Goal: Check status: Check status

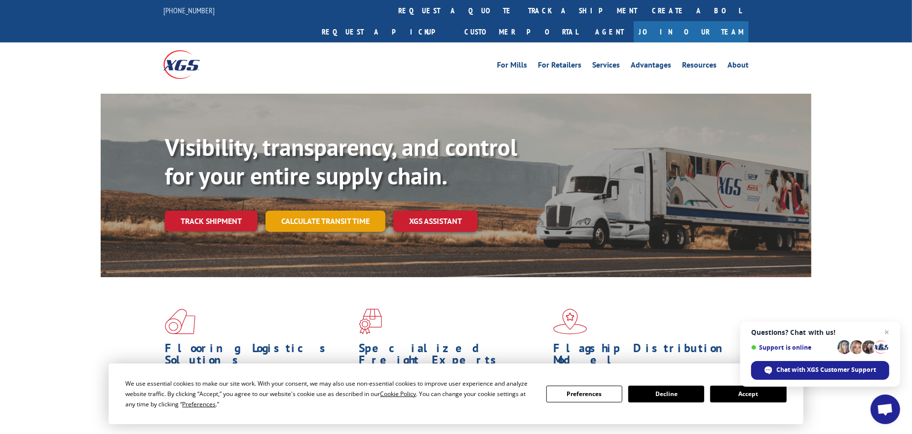
click at [284, 211] on link "Calculate transit time" at bounding box center [325, 221] width 120 height 21
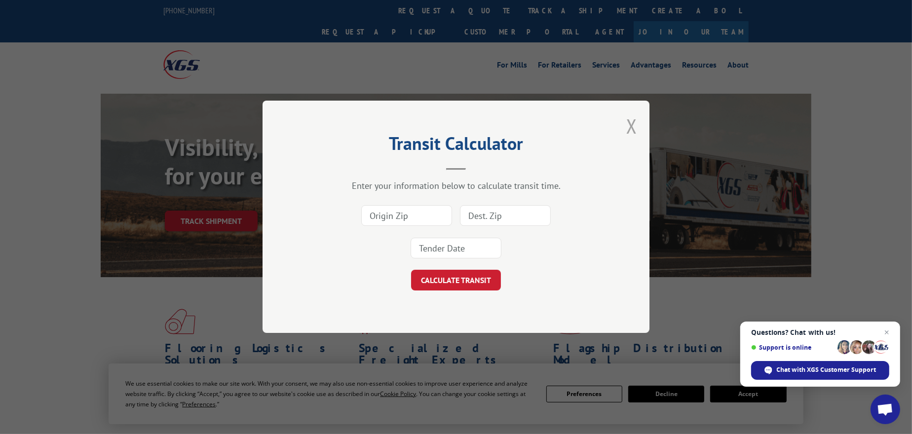
click at [631, 120] on button "Close modal" at bounding box center [631, 126] width 11 height 26
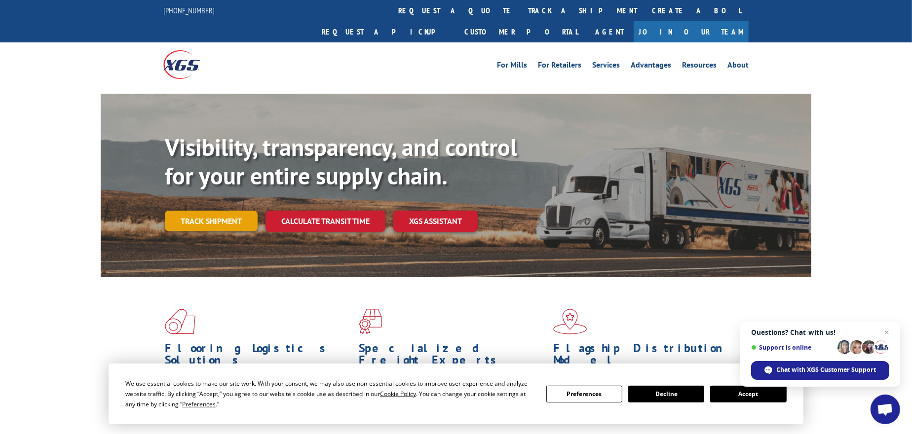
click at [196, 211] on link "Track shipment" at bounding box center [211, 221] width 93 height 21
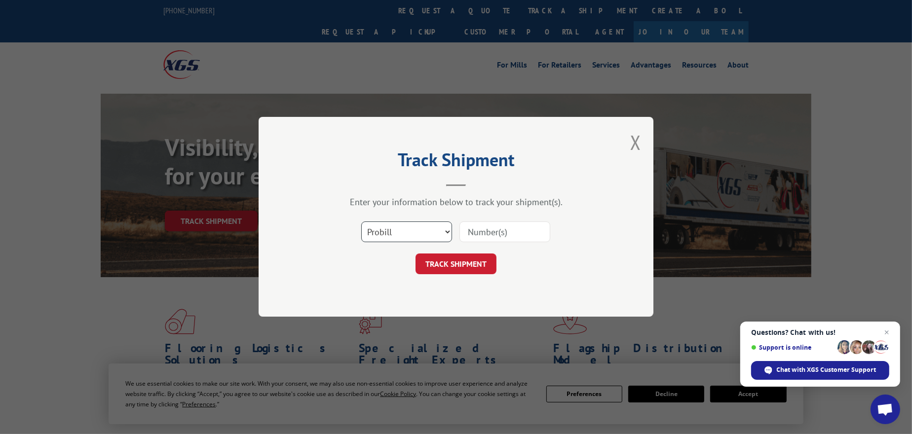
click at [417, 230] on select "Select category... Probill BOL PO" at bounding box center [406, 232] width 91 height 21
select select "po"
click at [361, 222] on select "Select category... Probill BOL PO" at bounding box center [406, 232] width 91 height 21
click at [492, 228] on input at bounding box center [504, 232] width 91 height 21
paste input "67545006"
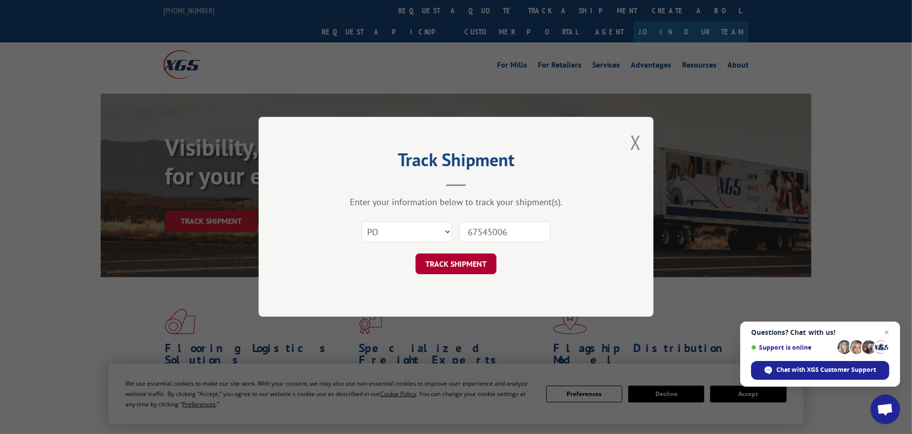
type input "67545006"
drag, startPoint x: 456, startPoint y: 258, endPoint x: 453, endPoint y: 253, distance: 5.6
click at [453, 254] on button "TRACK SHIPMENT" at bounding box center [455, 264] width 81 height 21
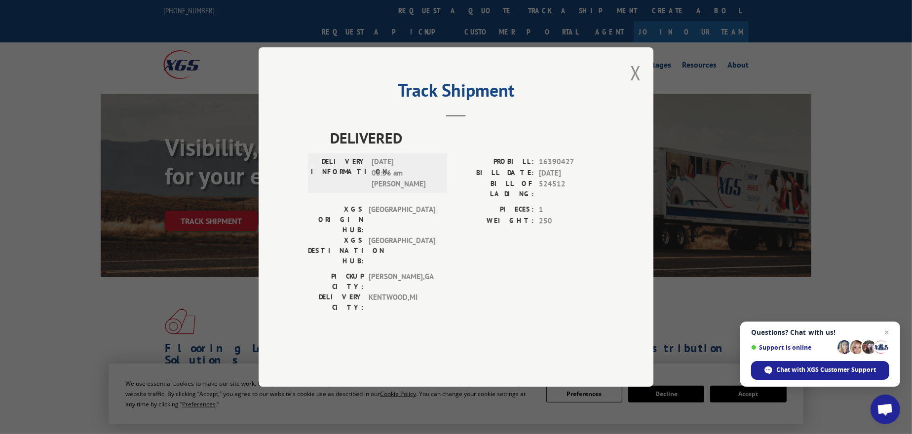
click at [630, 104] on div "Track Shipment DELIVERED DELIVERY INFORMATION: [DATE] 08:56 am [PERSON_NAME]: 1…" at bounding box center [455, 216] width 395 height 339
click at [635, 86] on button "Close modal" at bounding box center [635, 73] width 11 height 26
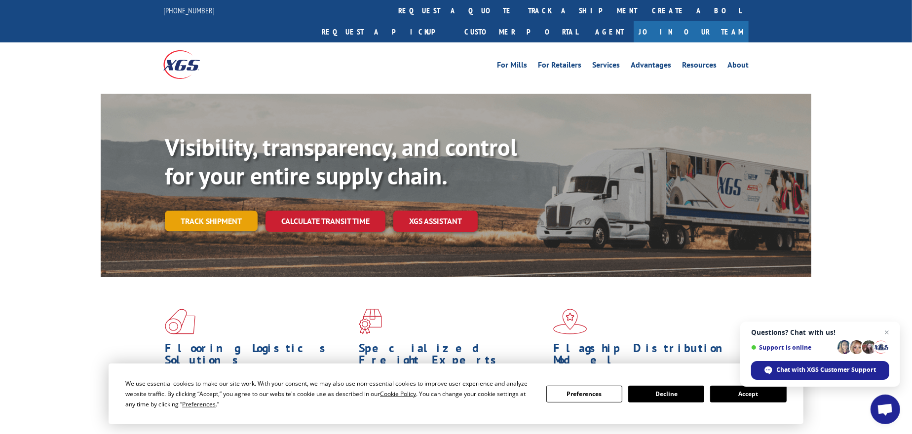
click at [238, 211] on link "Track shipment" at bounding box center [211, 221] width 93 height 21
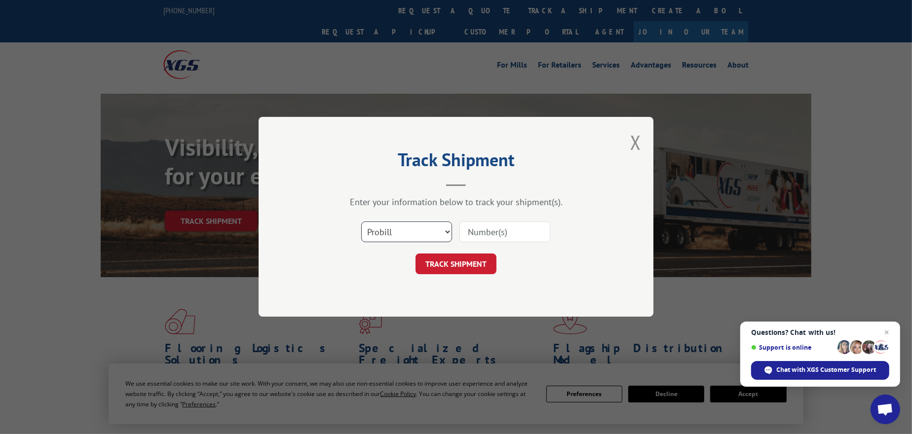
click at [414, 237] on select "Select category... Probill BOL PO" at bounding box center [406, 232] width 91 height 21
select select "po"
click at [361, 222] on select "Select category... Probill BOL PO" at bounding box center [406, 232] width 91 height 21
click at [481, 234] on input at bounding box center [504, 232] width 91 height 21
paste input "67545006"
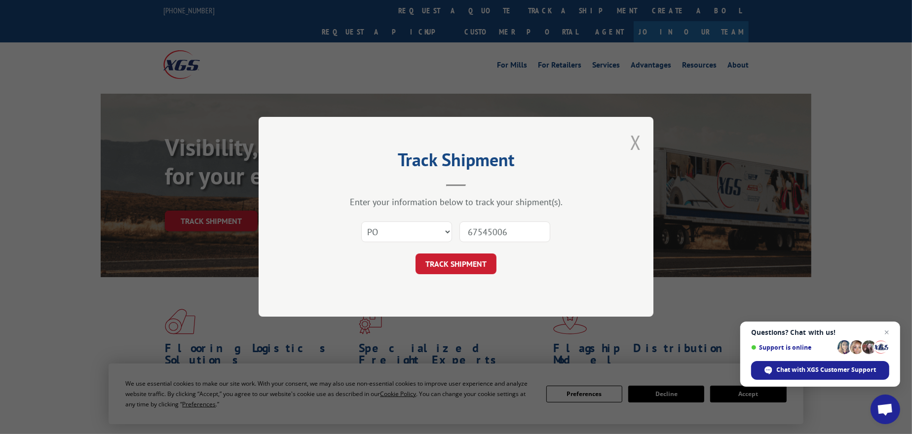
type input "67545006"
click at [630, 142] on div "Track Shipment Enter your information below to track your shipment(s). Select c…" at bounding box center [455, 217] width 395 height 200
click at [637, 139] on button "Close modal" at bounding box center [635, 142] width 11 height 26
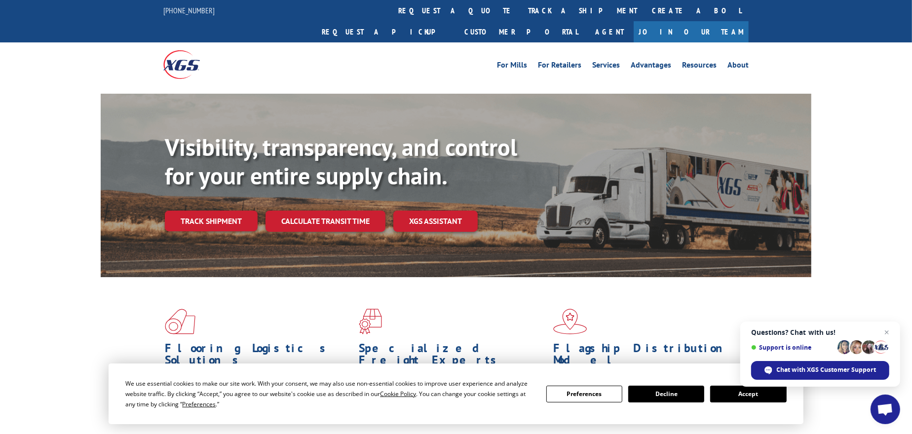
click at [55, 315] on div "Flooring Logistics Solutions As an industry carrier of choice, XGS has brought …" at bounding box center [456, 376] width 912 height 198
